Goal: Check status

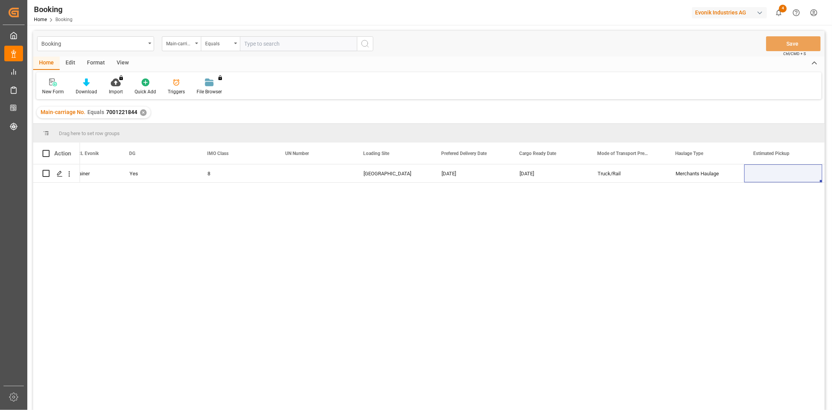
scroll to position [0, 1443]
